Goal: Information Seeking & Learning: Check status

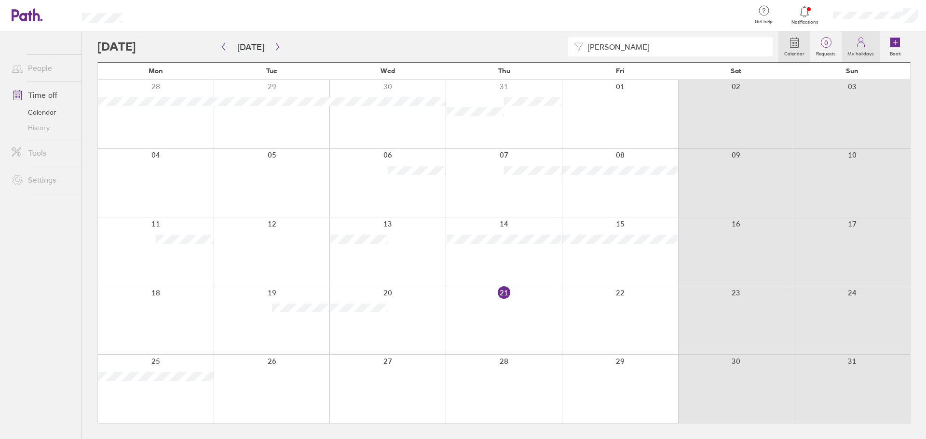
click at [857, 54] on label "My holidays" at bounding box center [860, 52] width 38 height 9
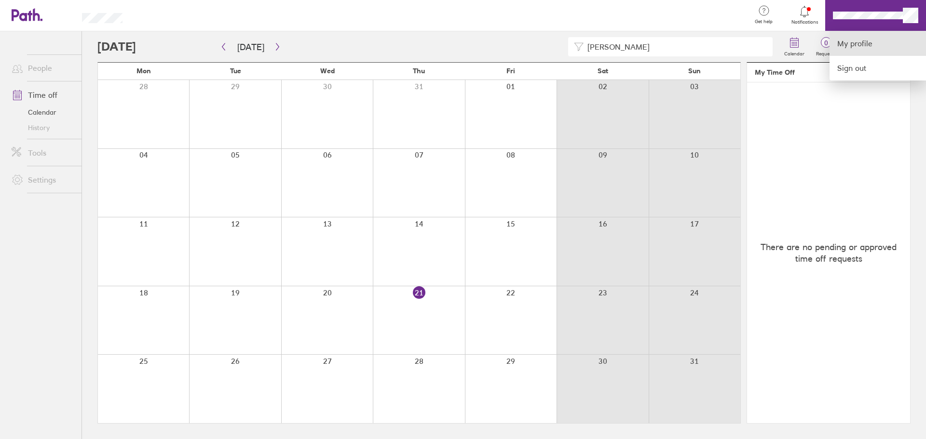
click at [856, 45] on link "My profile" at bounding box center [877, 43] width 96 height 25
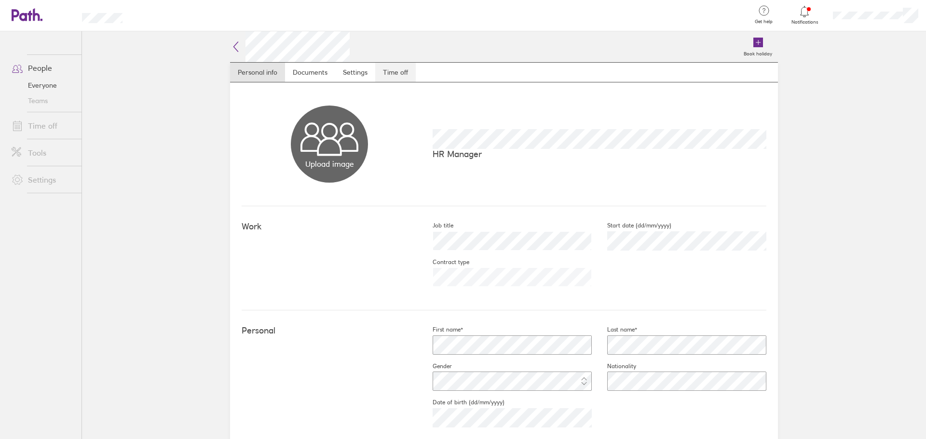
click at [397, 75] on link "Time off" at bounding box center [395, 72] width 40 height 19
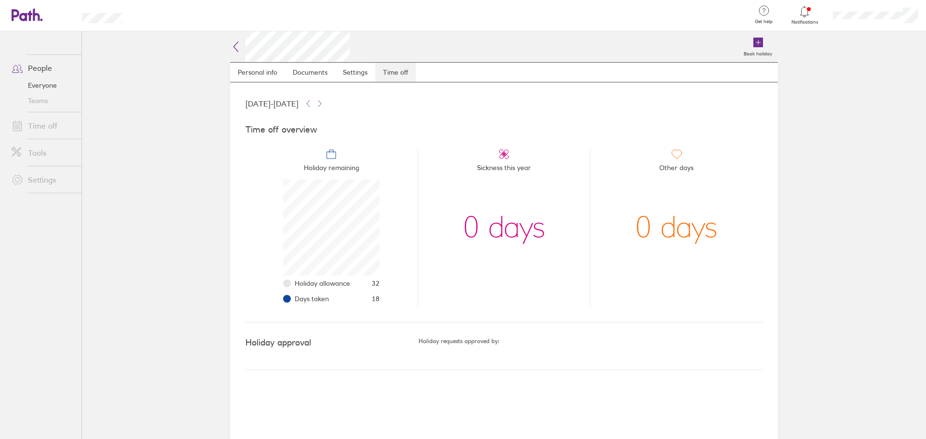
scroll to position [96, 96]
drag, startPoint x: 360, startPoint y: 297, endPoint x: 292, endPoint y: 297, distance: 68.0
click at [292, 297] on li "Holiday remaining Holiday allowance 32 Days taken 18" at bounding box center [331, 227] width 172 height 158
click at [357, 311] on div "Time off overview Holiday remaining Holiday allowance 32 Days taken 18 Sickness…" at bounding box center [503, 215] width 517 height 213
